Goal: Task Accomplishment & Management: Use online tool/utility

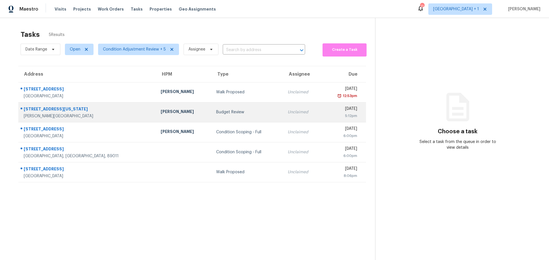
click at [100, 114] on div "Henderson, NV, 89002" at bounding box center [88, 117] width 128 height 6
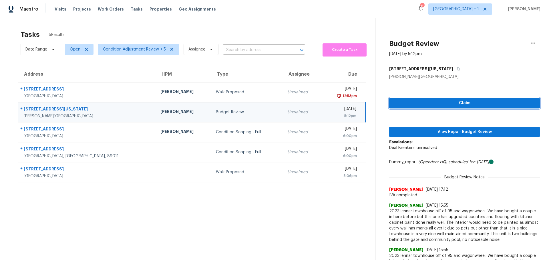
click at [474, 100] on span "Claim" at bounding box center [465, 103] width 142 height 7
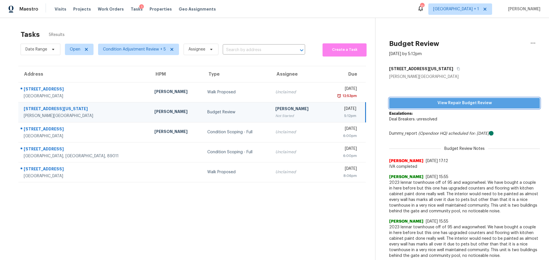
click at [445, 102] on span "View Repair Budget Review" at bounding box center [465, 103] width 142 height 7
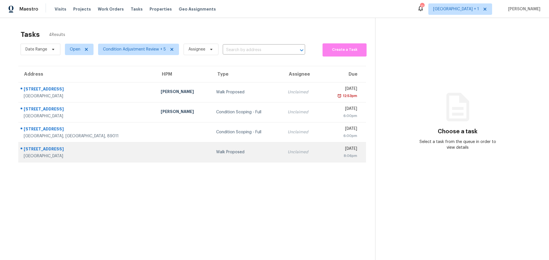
click at [77, 154] on div "[GEOGRAPHIC_DATA]" at bounding box center [88, 157] width 128 height 6
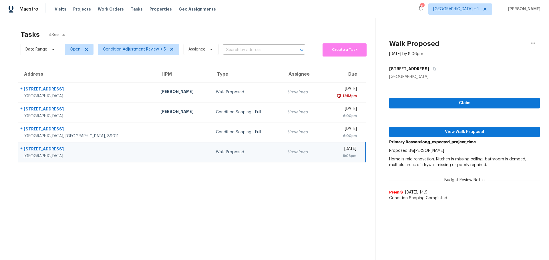
click at [56, 149] on div "[STREET_ADDRESS]" at bounding box center [88, 149] width 128 height 7
click at [55, 151] on div "[STREET_ADDRESS]" at bounding box center [88, 149] width 128 height 7
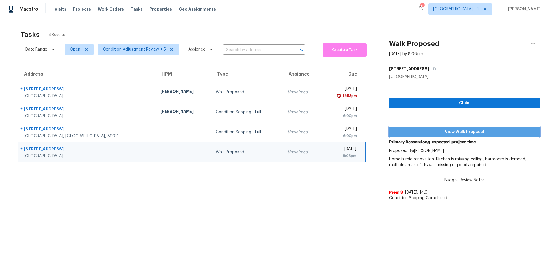
click at [472, 131] on span "View Walk Proposal" at bounding box center [465, 132] width 142 height 7
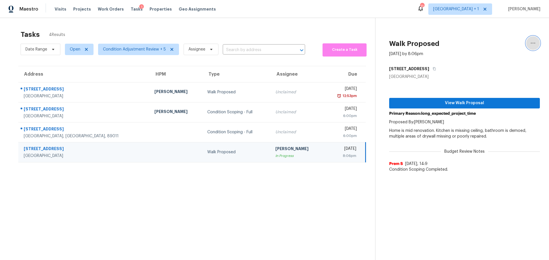
click at [531, 43] on icon "button" at bounding box center [532, 43] width 7 height 7
click at [487, 43] on div "Unclaim this task" at bounding box center [496, 44] width 45 height 6
